Goal: Task Accomplishment & Management: Complete application form

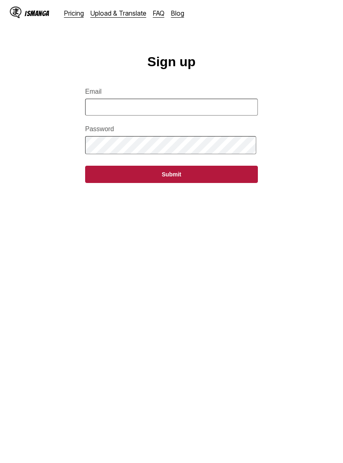
click at [121, 116] on input "Email" at bounding box center [171, 107] width 173 height 17
click at [113, 107] on input "Email" at bounding box center [171, 107] width 173 height 17
type input "**********"
click at [129, 183] on button "Submit" at bounding box center [171, 174] width 173 height 17
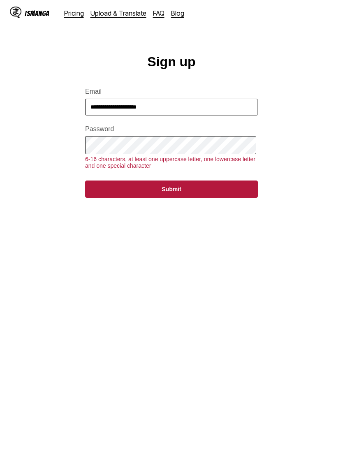
click at [119, 198] on button "Submit" at bounding box center [171, 189] width 173 height 17
click at [110, 195] on button "Submit" at bounding box center [171, 189] width 173 height 17
click at [137, 198] on button "Submit" at bounding box center [171, 189] width 173 height 17
click at [119, 198] on button "Submit" at bounding box center [171, 189] width 173 height 17
click at [123, 198] on button "Submit" at bounding box center [171, 189] width 173 height 17
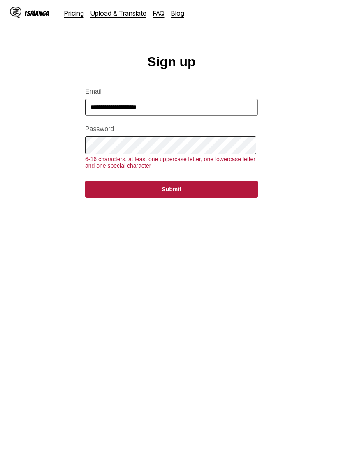
click at [156, 198] on button "Submit" at bounding box center [171, 189] width 173 height 17
click at [123, 198] on button "Submit" at bounding box center [171, 189] width 173 height 17
